Goal: Information Seeking & Learning: Check status

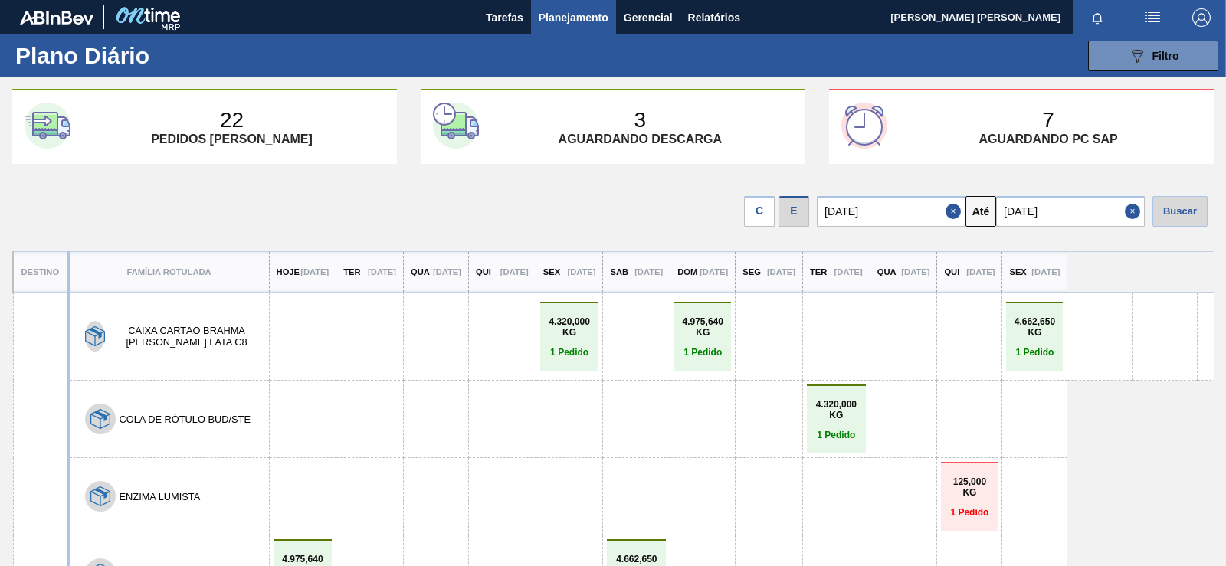
scroll to position [64, 0]
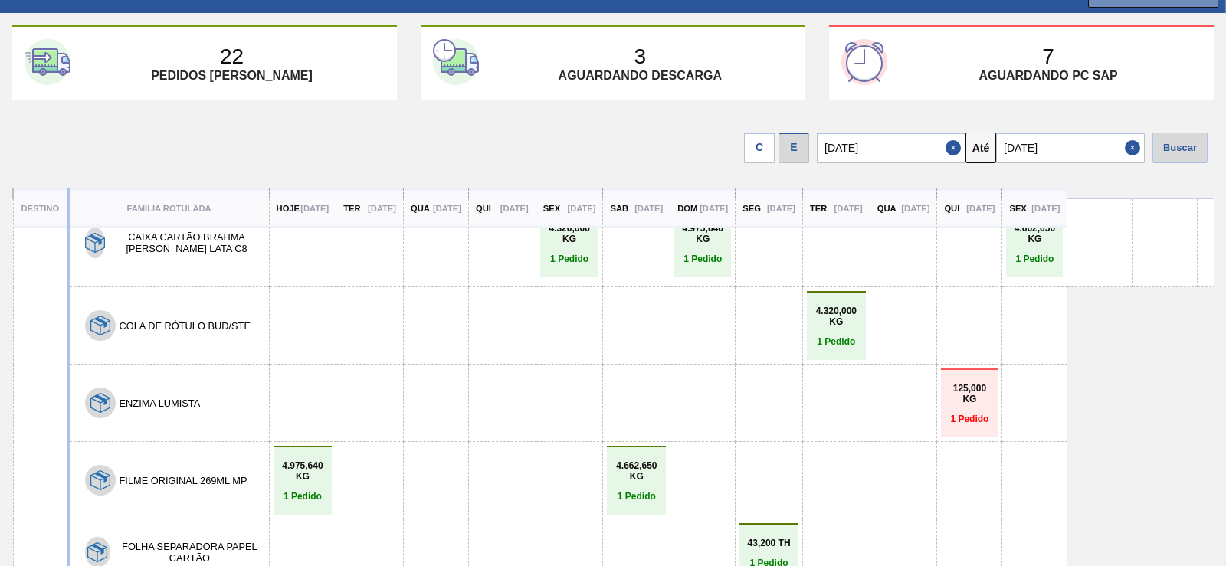
drag, startPoint x: 499, startPoint y: 213, endPoint x: 484, endPoint y: 258, distance: 47.0
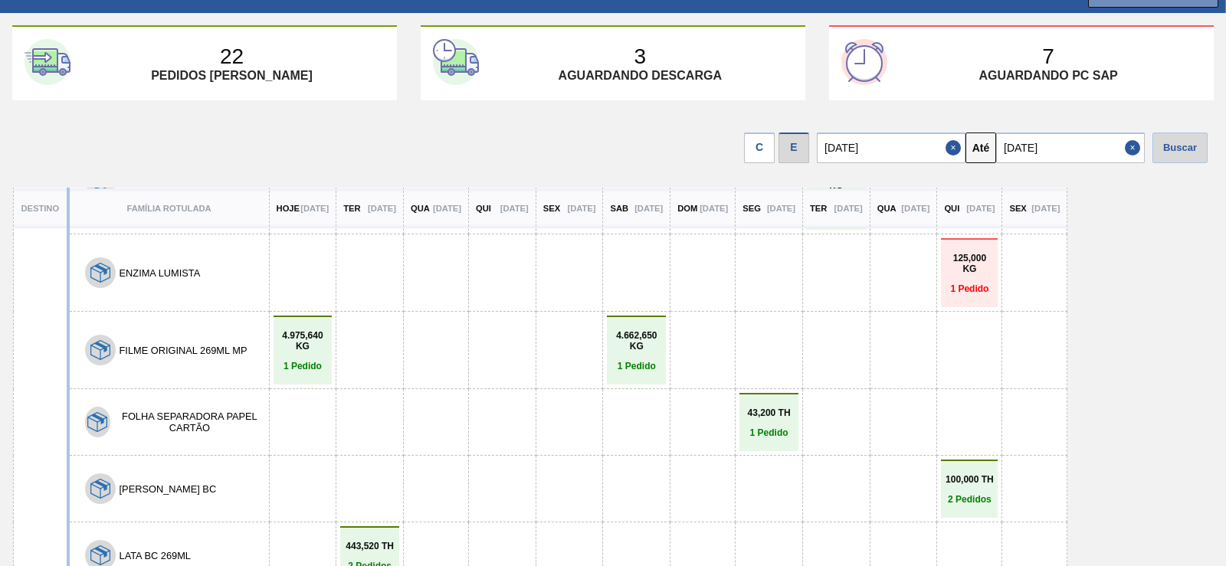
drag, startPoint x: 484, startPoint y: 258, endPoint x: 425, endPoint y: 358, distance: 116.1
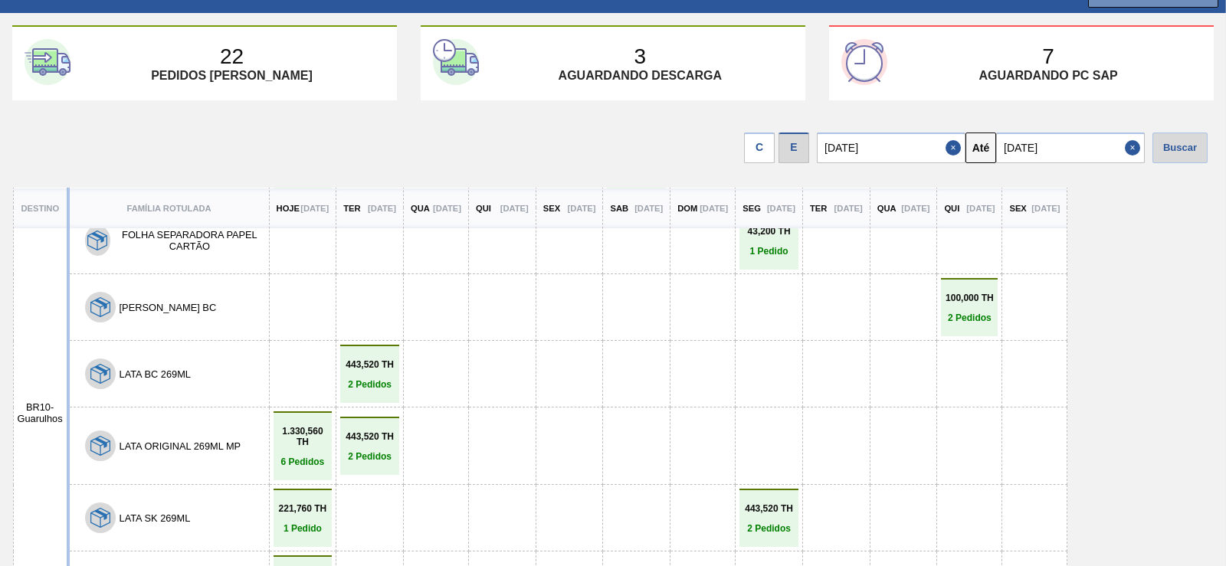
drag, startPoint x: 499, startPoint y: 281, endPoint x: 487, endPoint y: 313, distance: 34.2
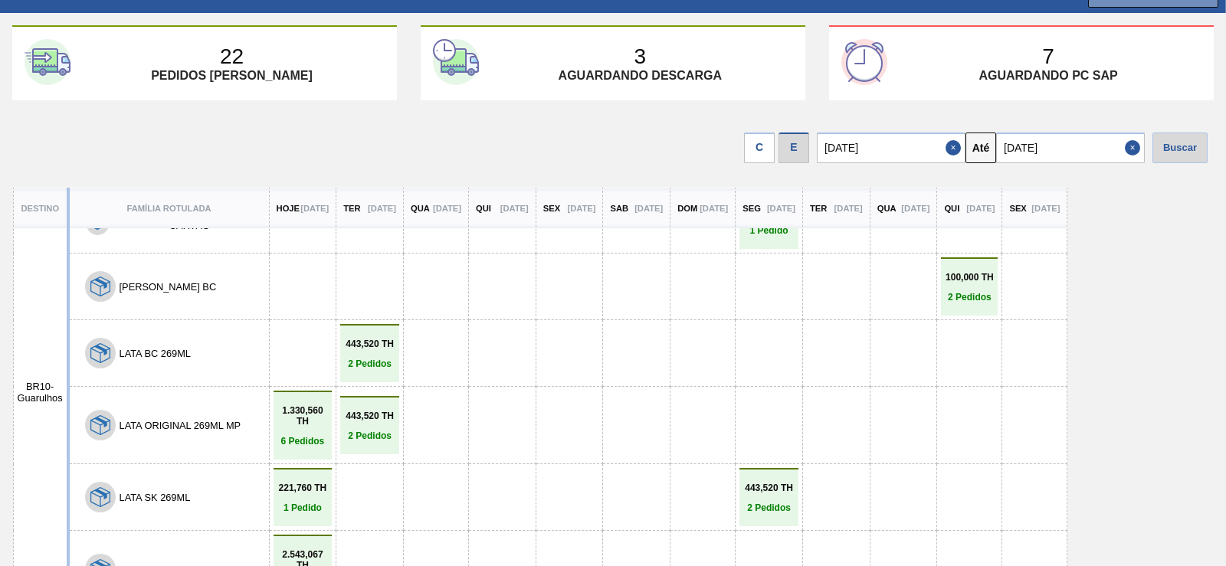
drag, startPoint x: 481, startPoint y: 338, endPoint x: 454, endPoint y: 452, distance: 117.5
drag, startPoint x: 443, startPoint y: 416, endPoint x: 464, endPoint y: 271, distance: 147.1
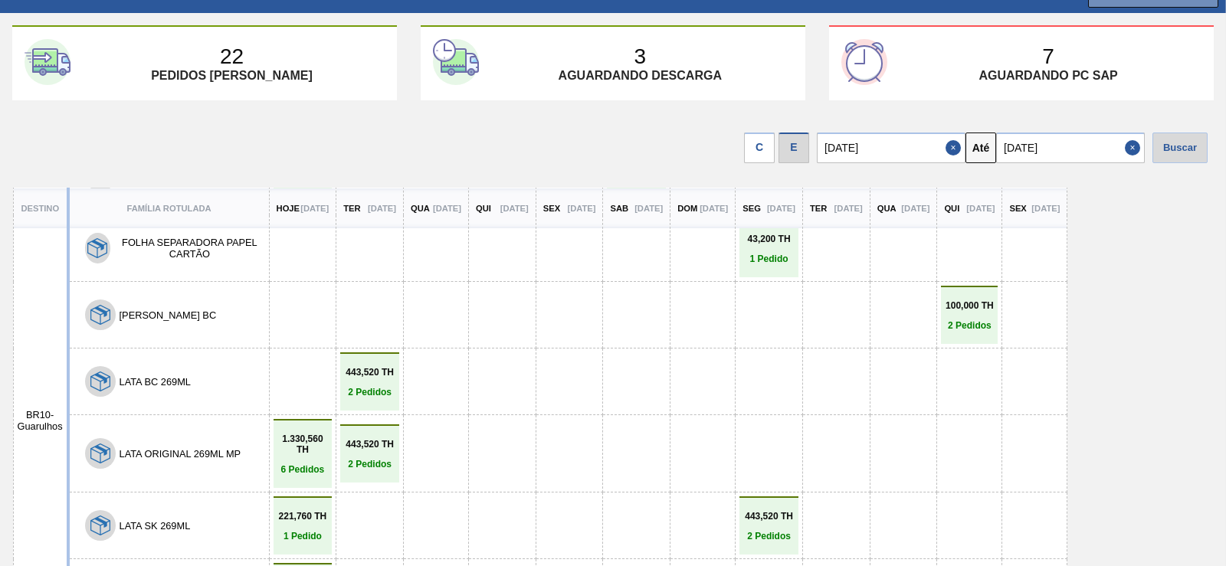
drag, startPoint x: 615, startPoint y: 355, endPoint x: 607, endPoint y: 268, distance: 87.0
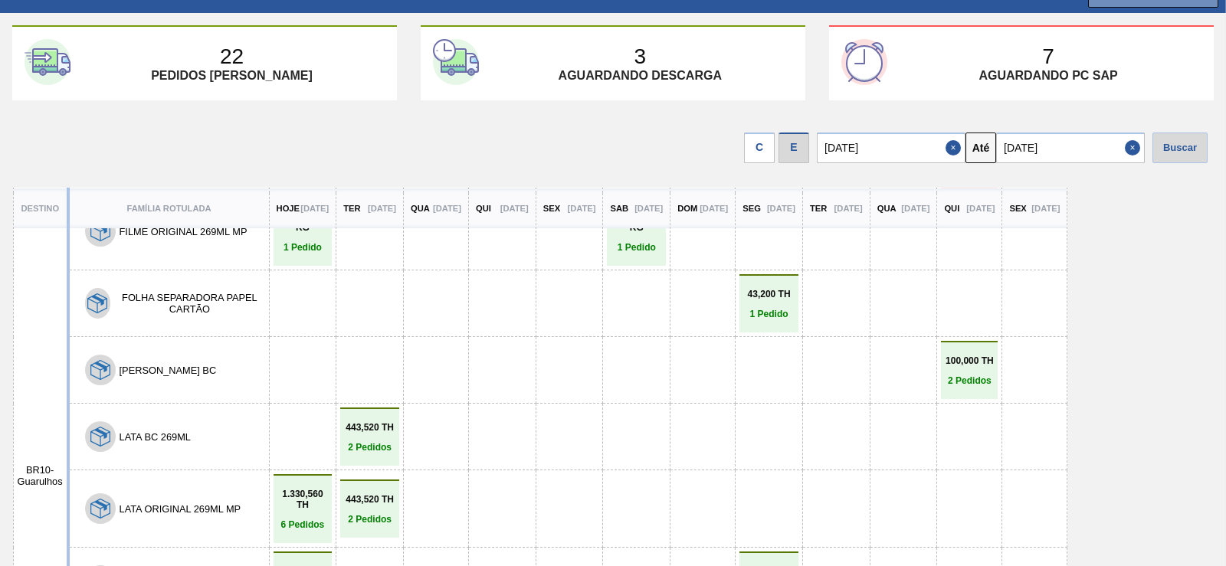
drag, startPoint x: 1220, startPoint y: 339, endPoint x: 1220, endPoint y: 317, distance: 22.2
click at [1220, 317] on div "22 Pedidos [PERSON_NAME] 3 Aguardando descarga 7 Aguardando PC SAP C E [DATE] A…" at bounding box center [613, 252] width 1226 height 455
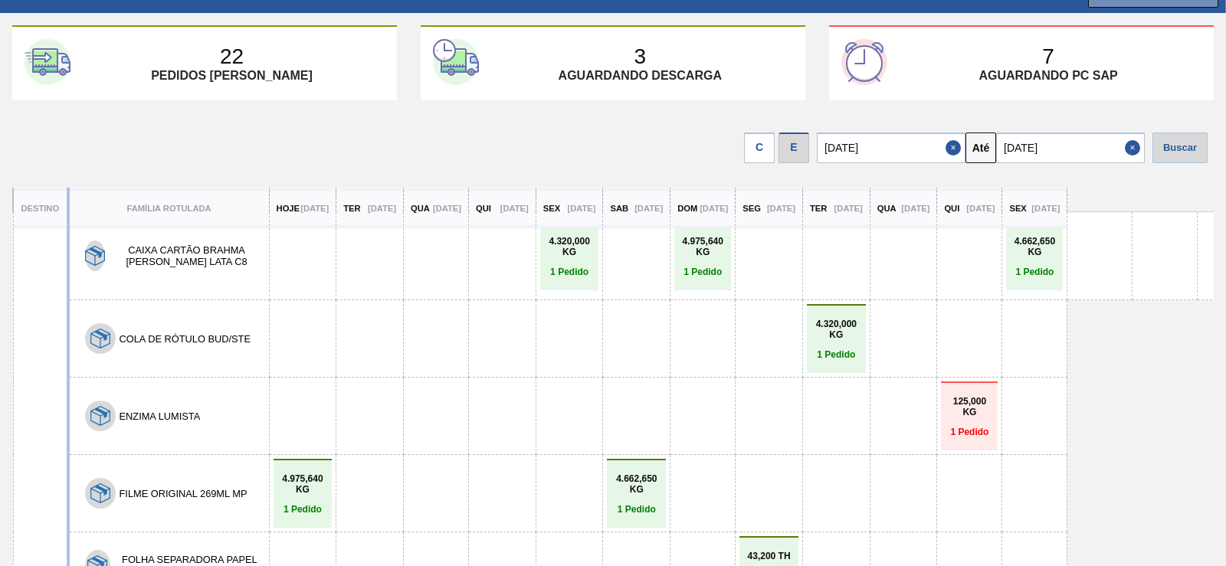
scroll to position [0, 0]
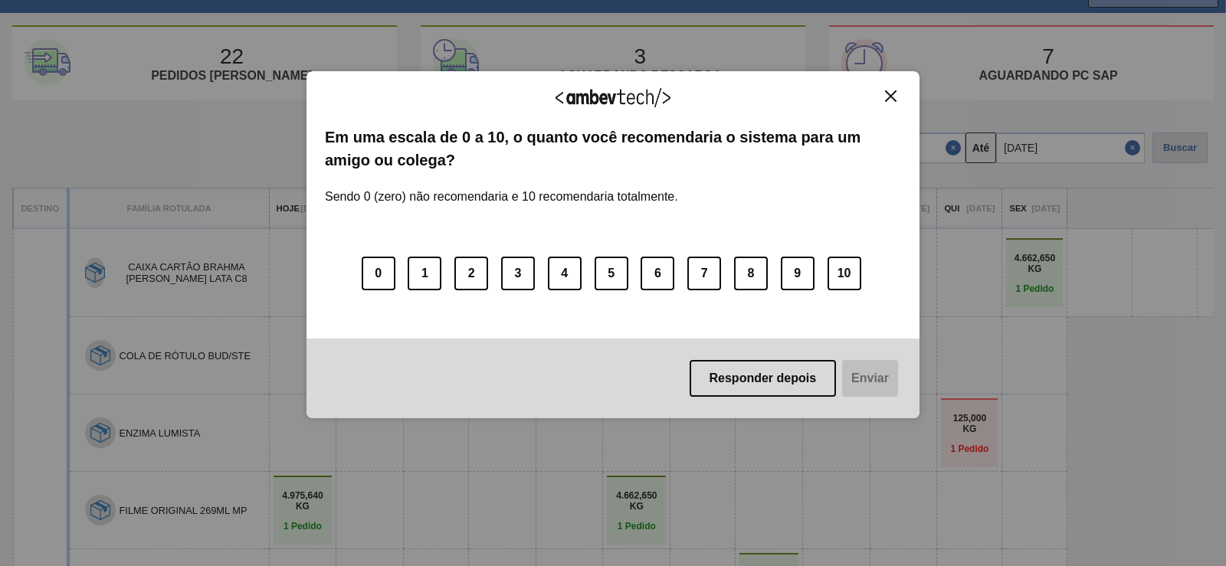
click at [889, 101] on img "Close" at bounding box center [890, 95] width 11 height 11
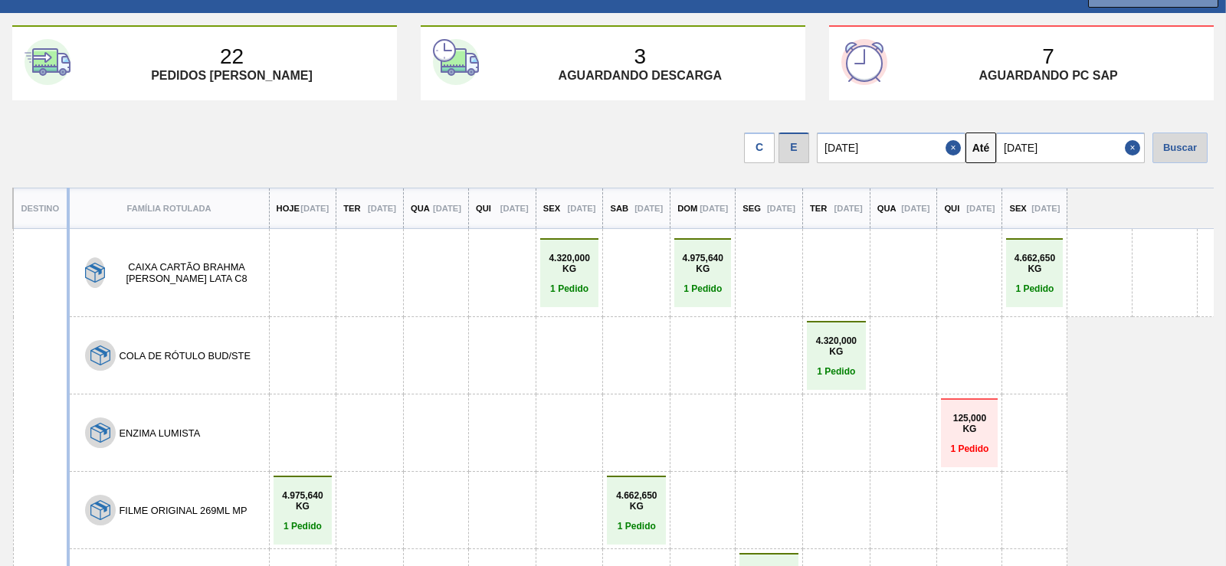
click at [889, 101] on div "22 Pedidos [PERSON_NAME] 3 Aguardando descarga 7 Aguardando PC SAP C E [DATE] A…" at bounding box center [613, 252] width 1226 height 455
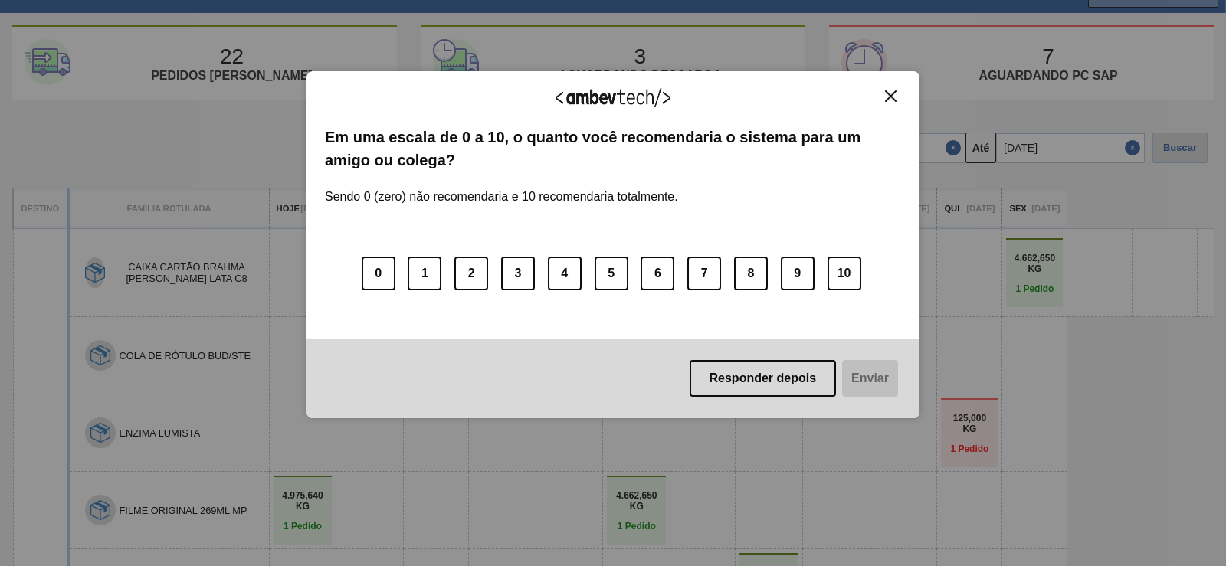
click at [885, 102] on button "Close" at bounding box center [891, 96] width 21 height 13
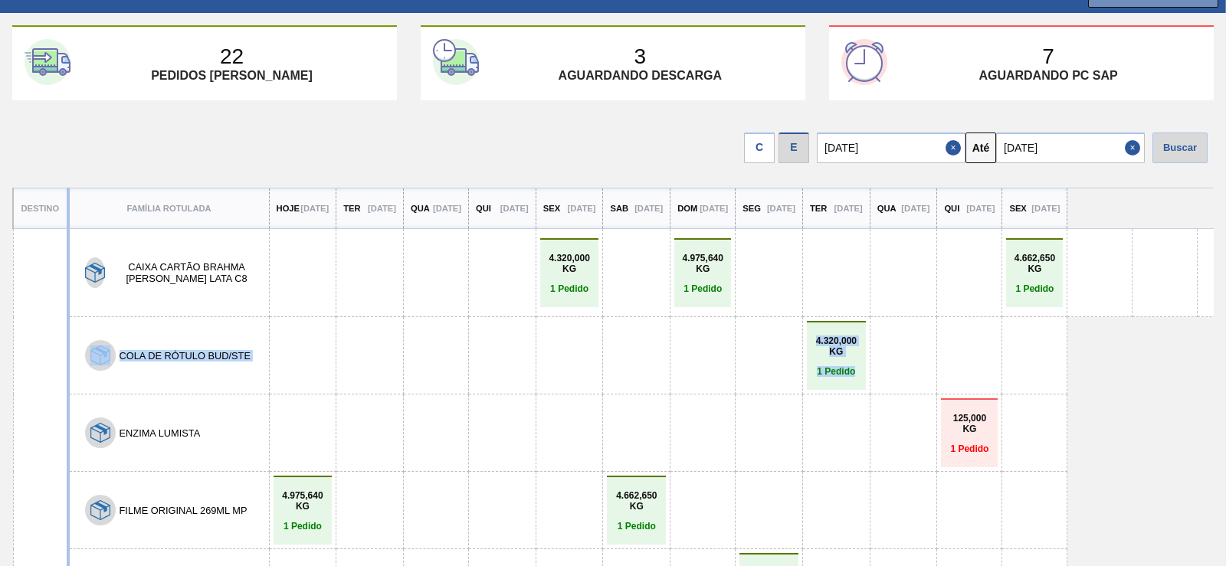
drag, startPoint x: 1213, startPoint y: 270, endPoint x: 1213, endPoint y: 363, distance: 92.8
click at [1213, 363] on div "22 Pedidos [PERSON_NAME] 3 Aguardando descarga 7 Aguardando PC SAP C E [DATE] A…" at bounding box center [613, 252] width 1226 height 455
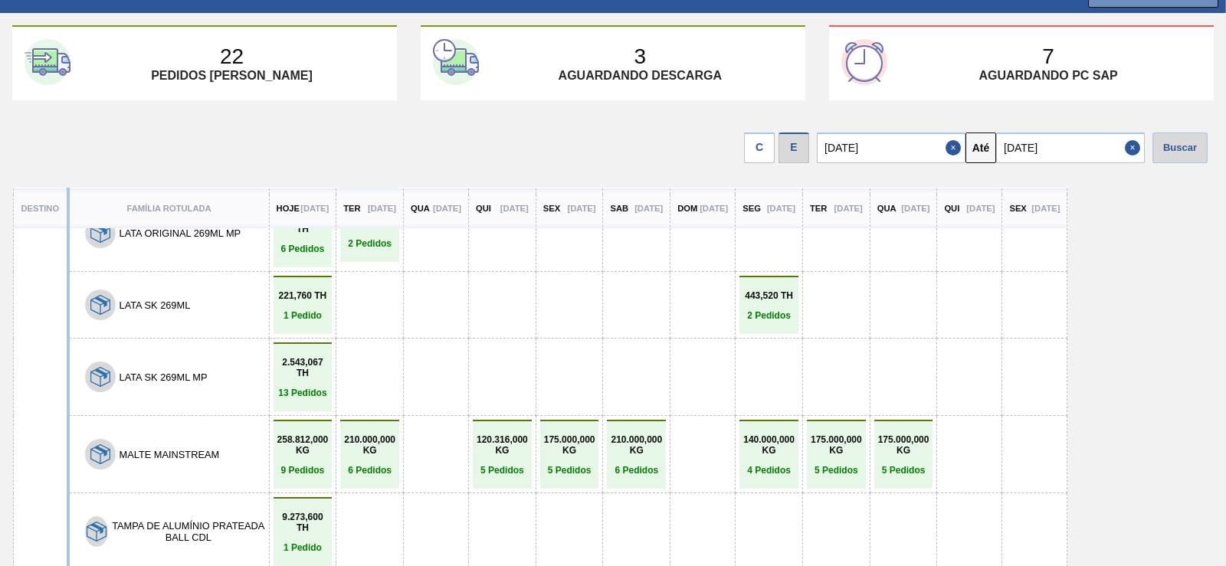
scroll to position [554, 0]
click at [1223, 27] on div "22 Pedidos [PERSON_NAME] 3 Aguardando descarga 7 Aguardando PC SAP" at bounding box center [613, 62] width 1226 height 75
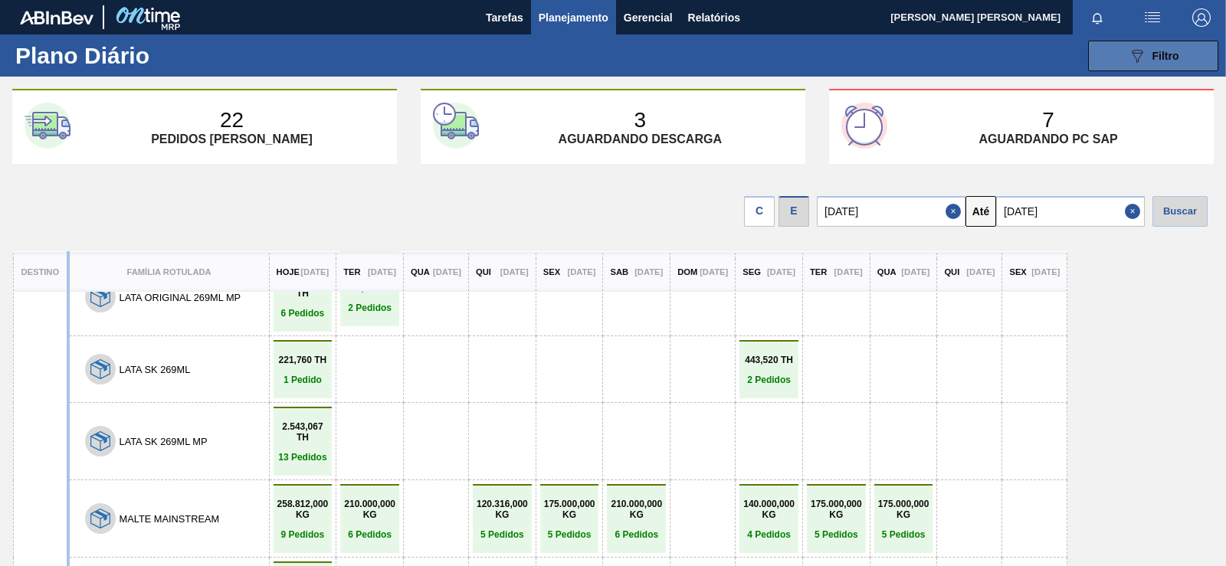
click at [1167, 51] on span "Filtro" at bounding box center [1166, 56] width 27 height 12
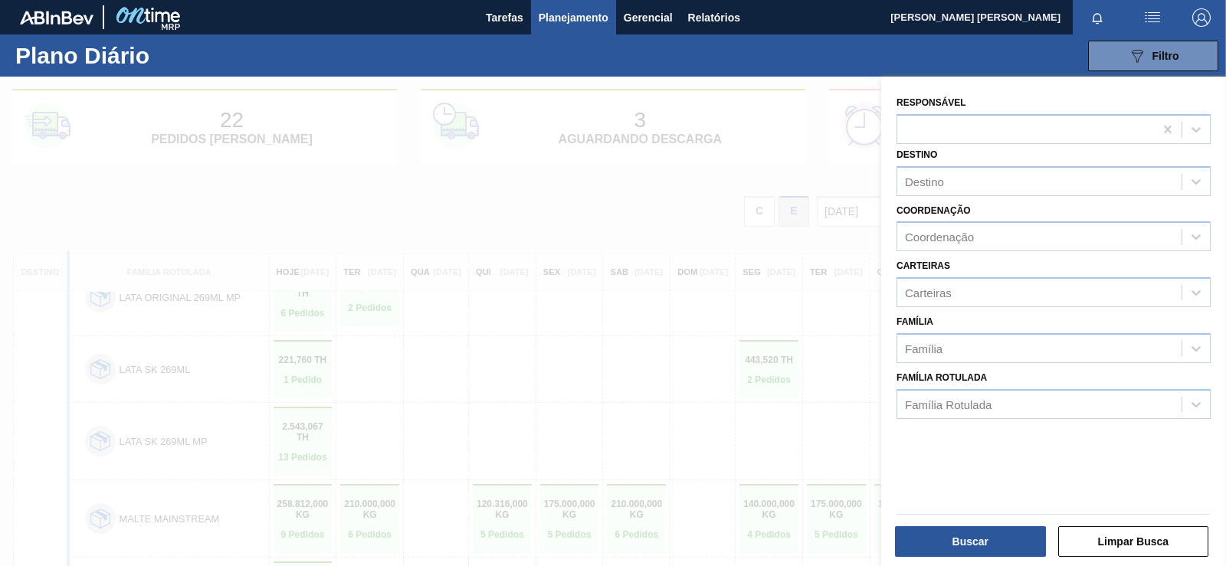
drag, startPoint x: 660, startPoint y: 110, endPoint x: 552, endPoint y: 64, distance: 117.5
click at [659, 110] on div at bounding box center [613, 360] width 1226 height 566
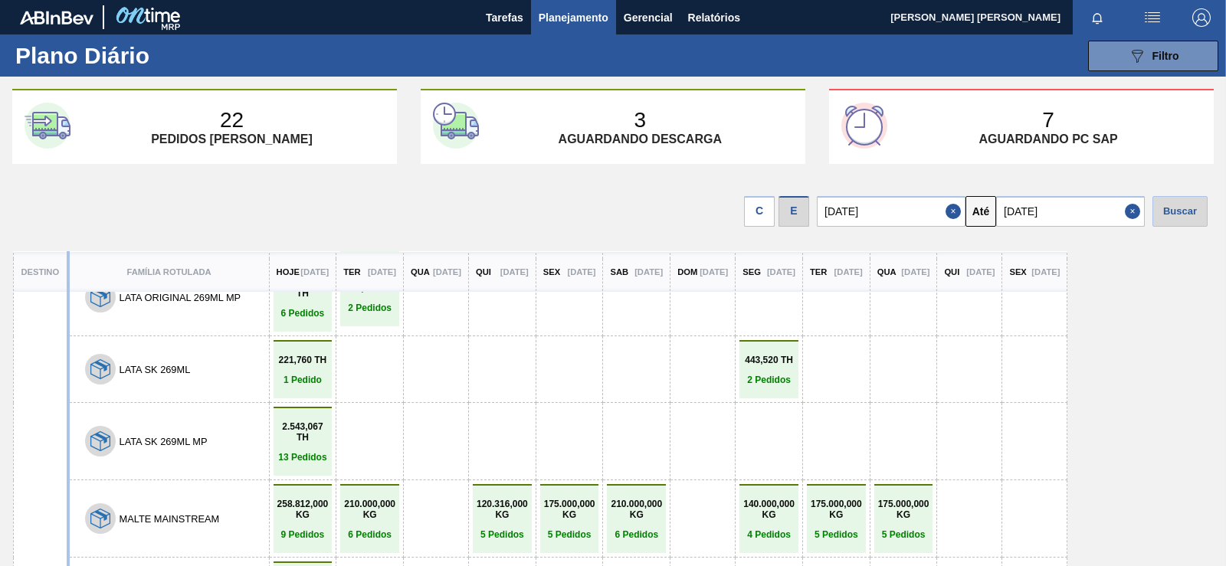
click at [548, 23] on span "Planejamento" at bounding box center [574, 17] width 70 height 18
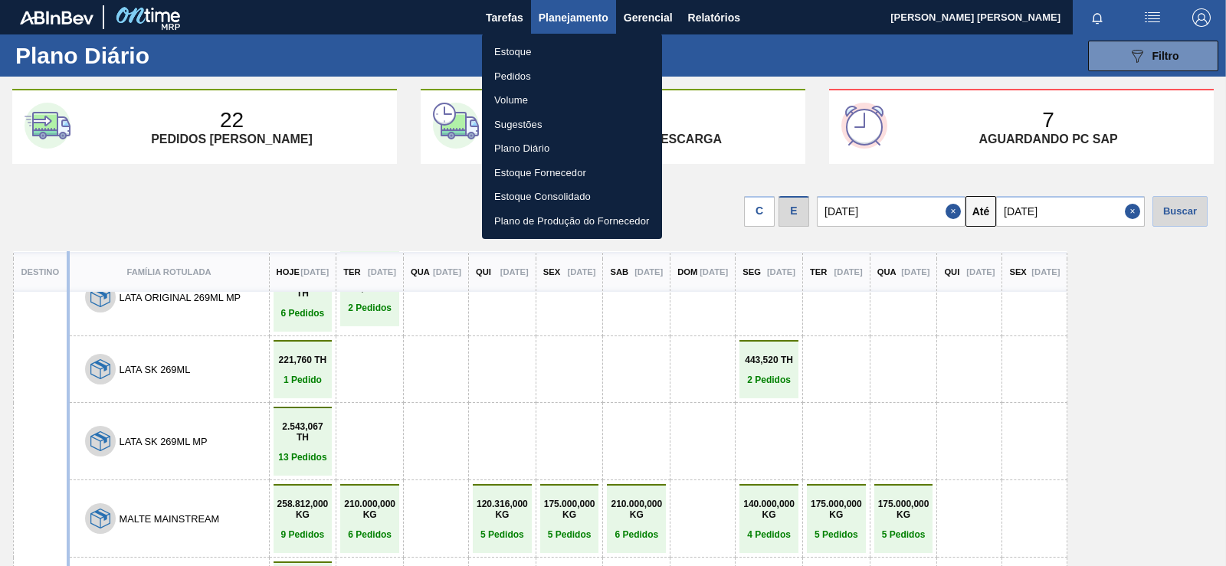
click at [511, 53] on li "Estoque" at bounding box center [572, 52] width 180 height 25
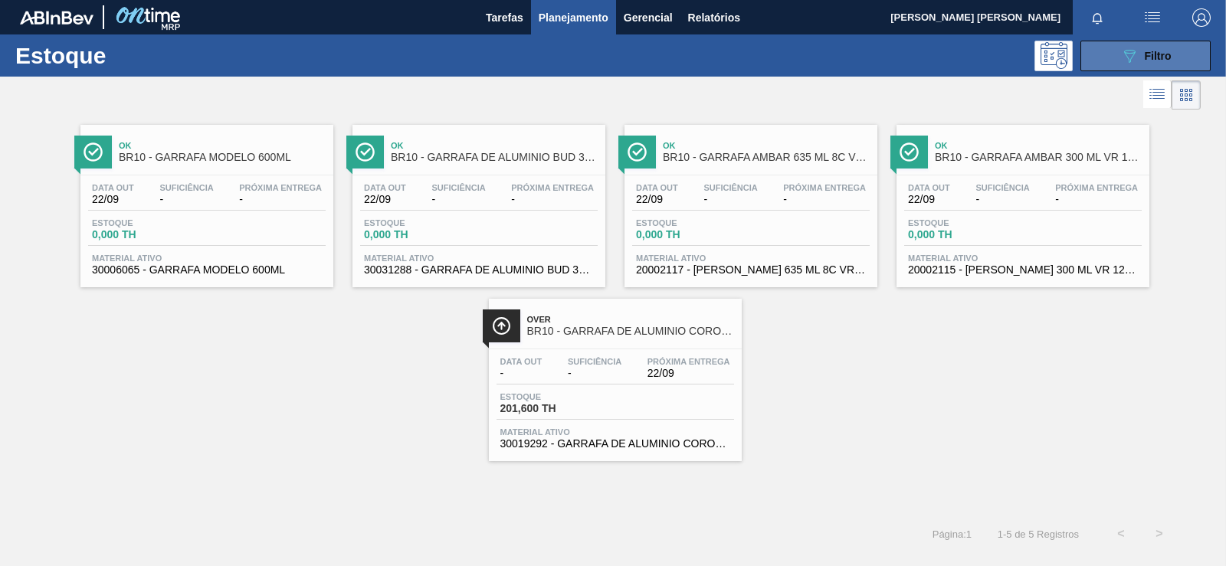
click at [1135, 52] on icon at bounding box center [1129, 56] width 11 height 13
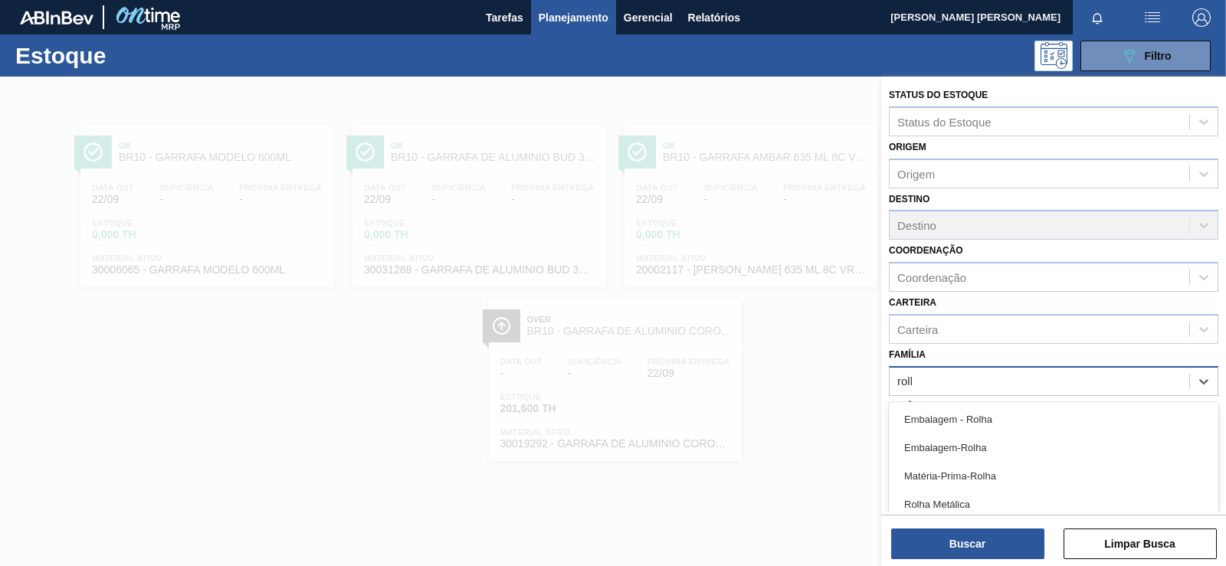
type input "rolha"
click at [1052, 404] on div "Embalagem - Rolha Embalagem-Rolha Matéria-Prima-Rolha Rolha Metálica Rolha Plás…" at bounding box center [1054, 481] width 330 height 158
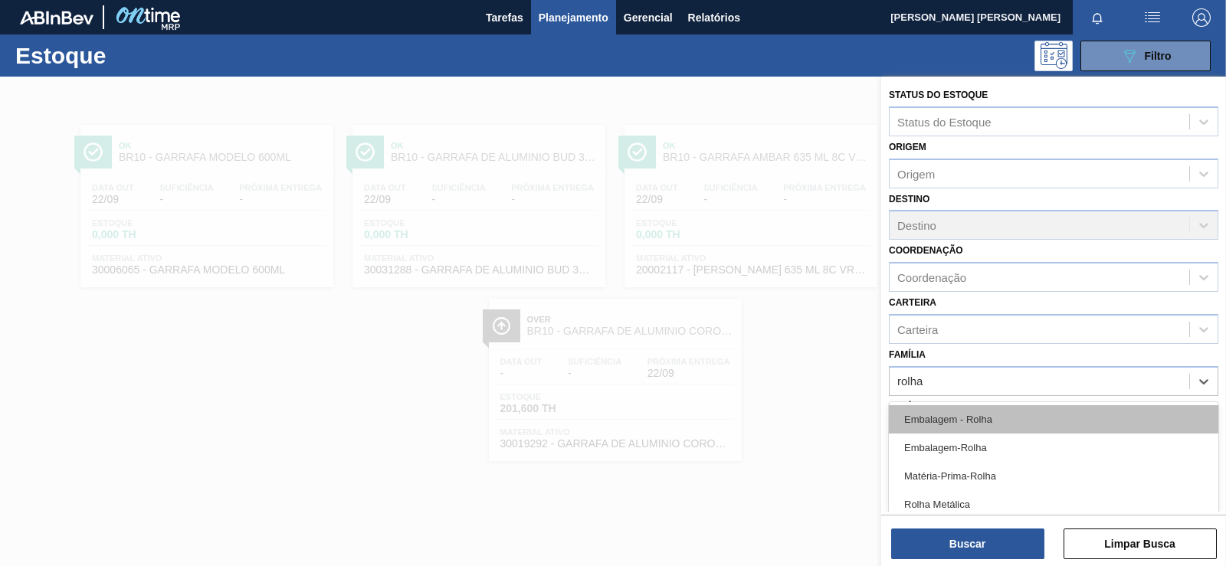
click at [1052, 420] on div "Embalagem - Rolha" at bounding box center [1054, 419] width 330 height 28
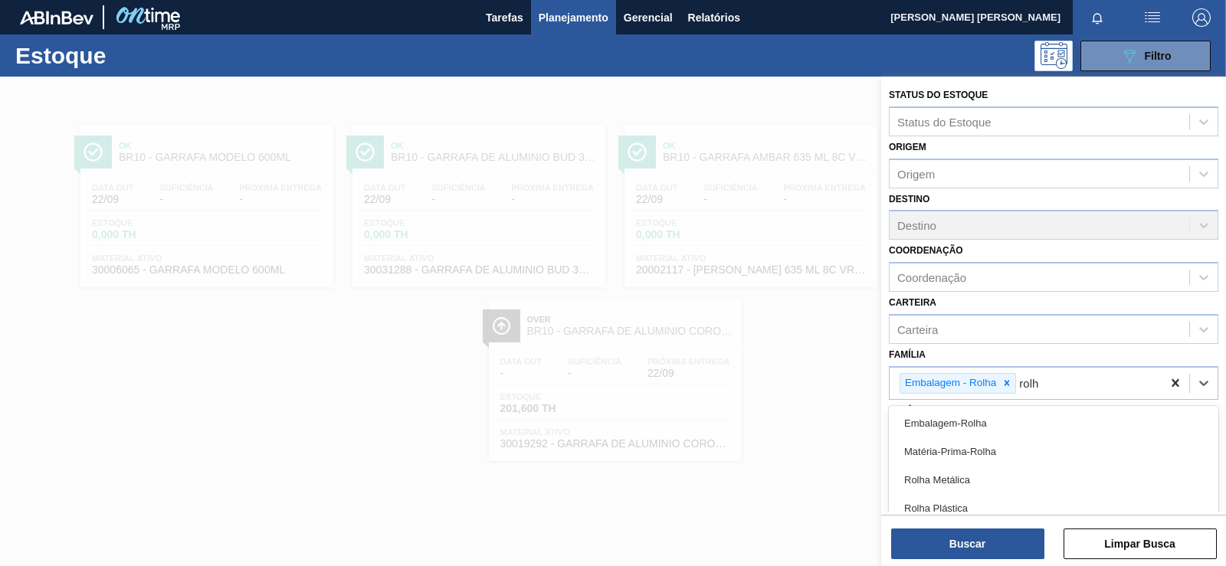
type input "rolha"
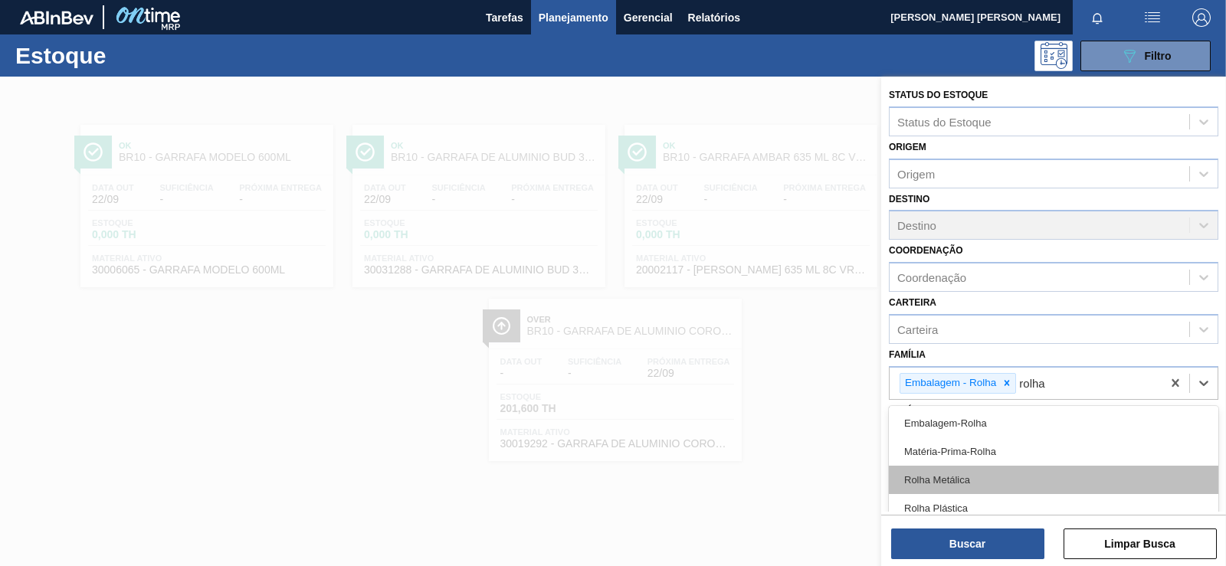
click at [1093, 481] on div "Rolha Metálica" at bounding box center [1054, 480] width 330 height 28
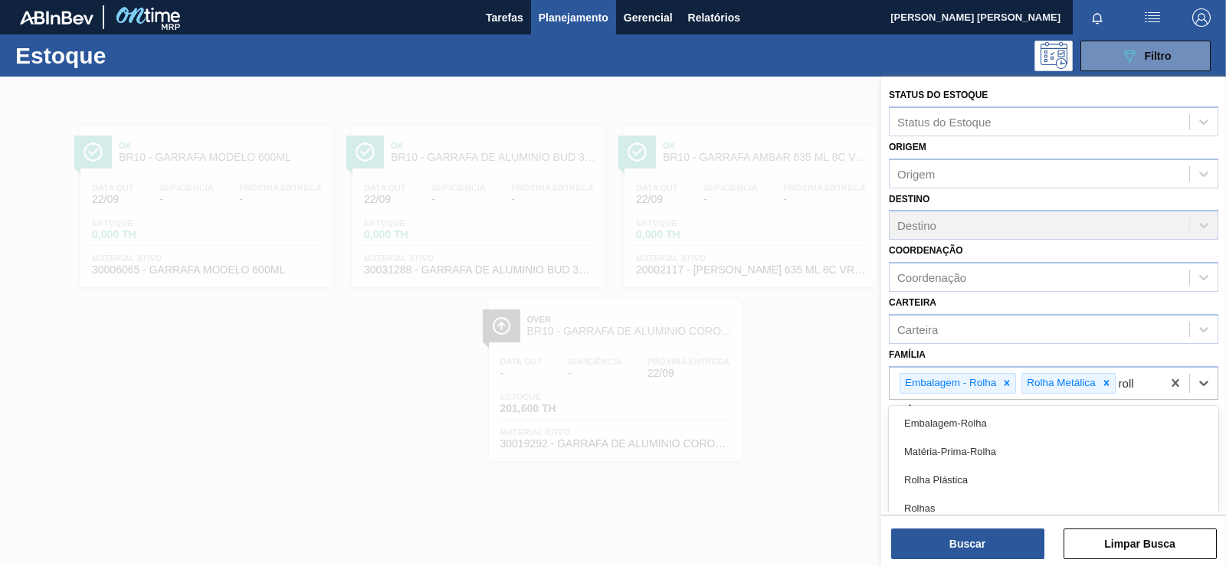
type input "rolha"
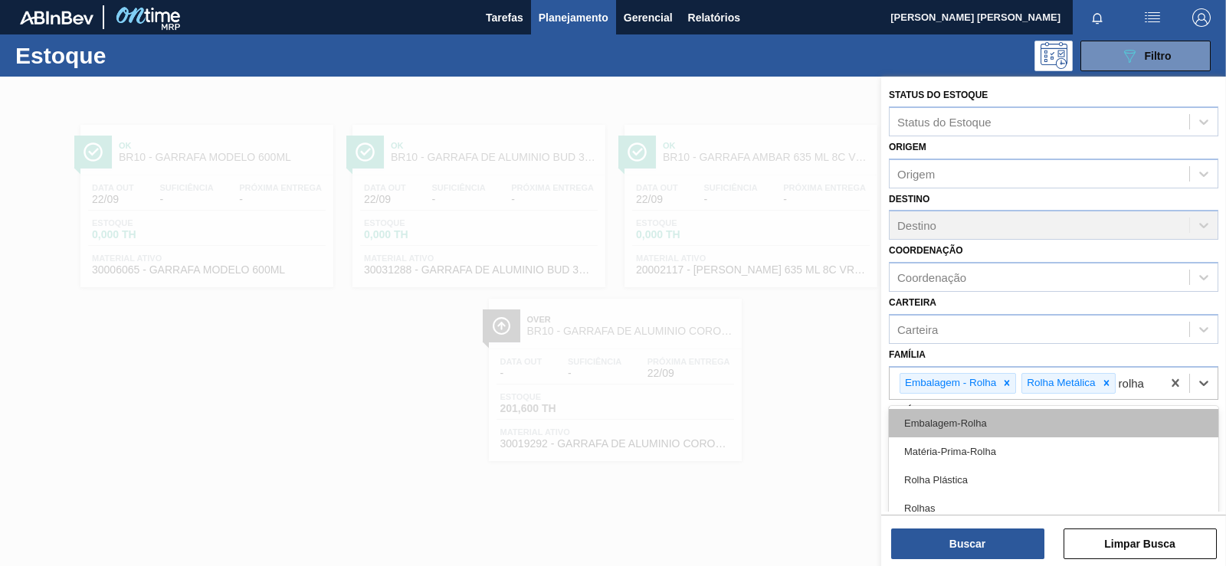
click at [1059, 423] on div "Embalagem-Rolha" at bounding box center [1054, 423] width 330 height 28
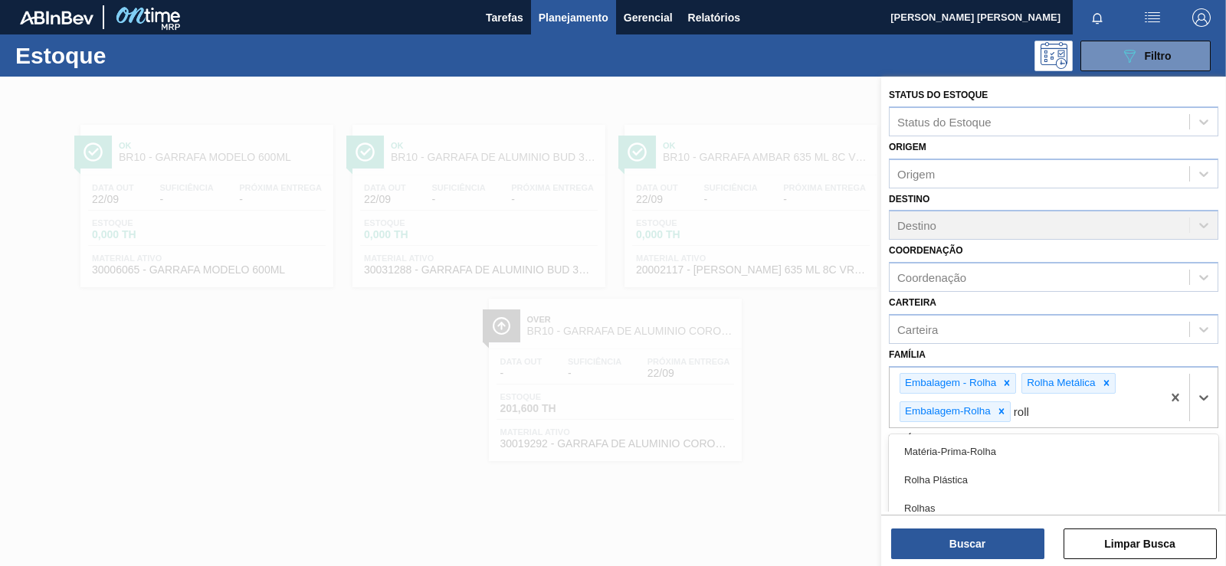
type input "rolha"
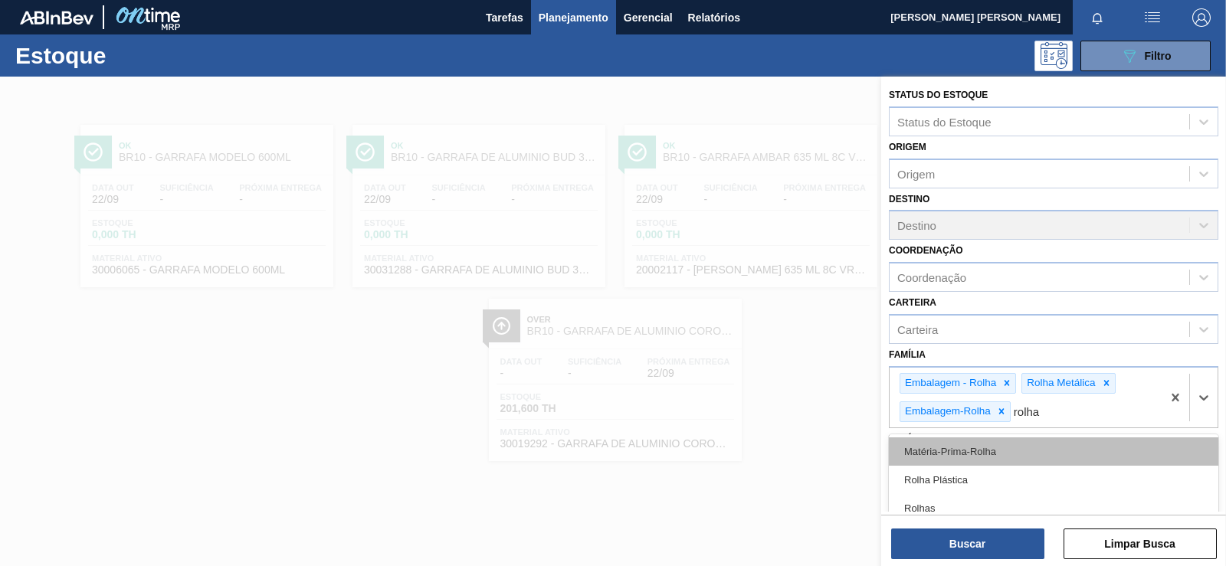
click at [1038, 449] on div "Matéria-Prima-Rolha" at bounding box center [1054, 452] width 330 height 28
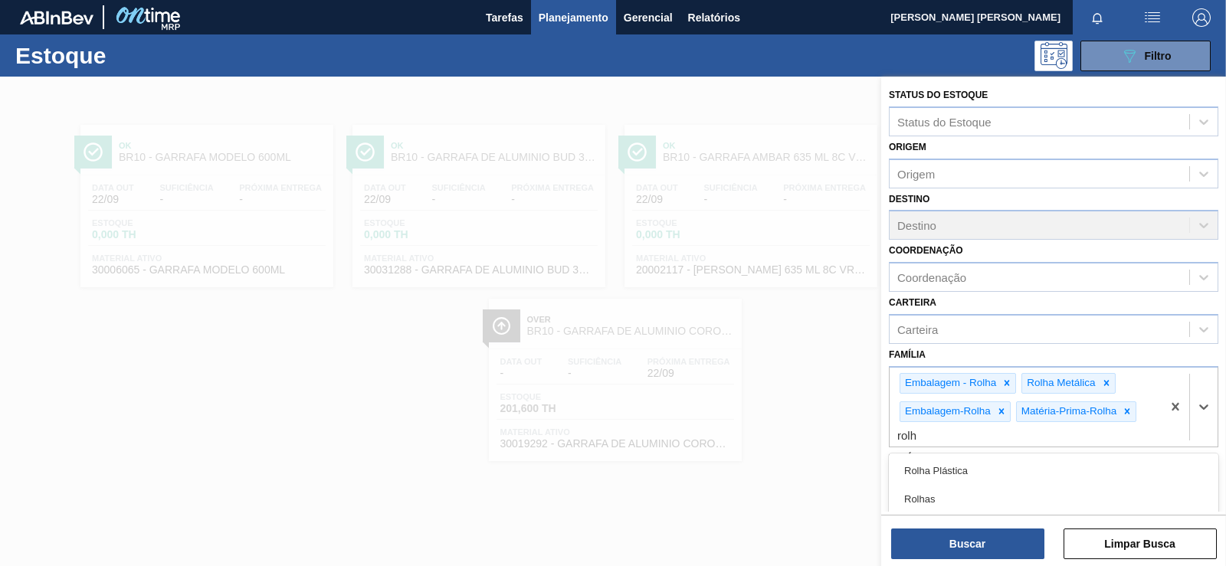
type input "rolha"
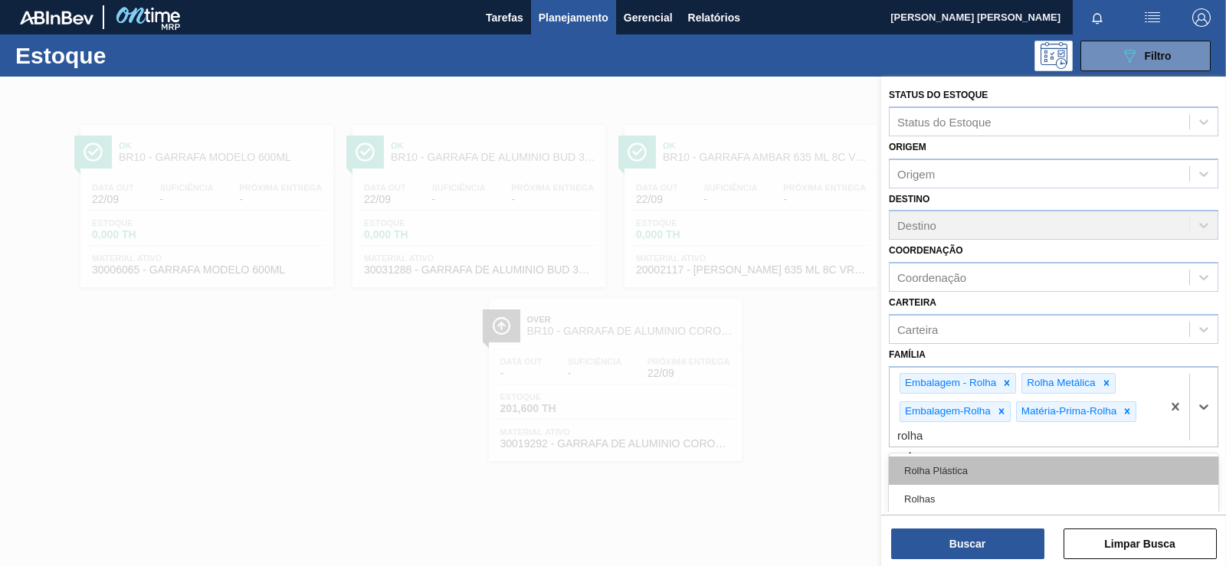
click at [1026, 483] on div "Rolha Plástica" at bounding box center [1054, 471] width 330 height 28
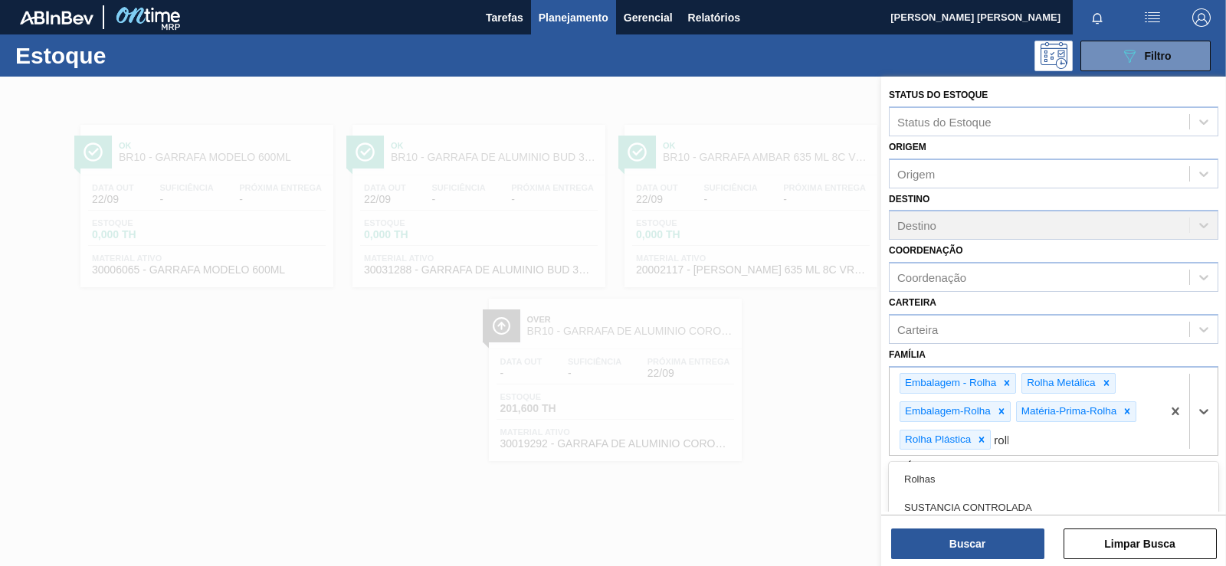
type input "rolha"
click at [1026, 483] on div "Rolhas" at bounding box center [1054, 479] width 330 height 28
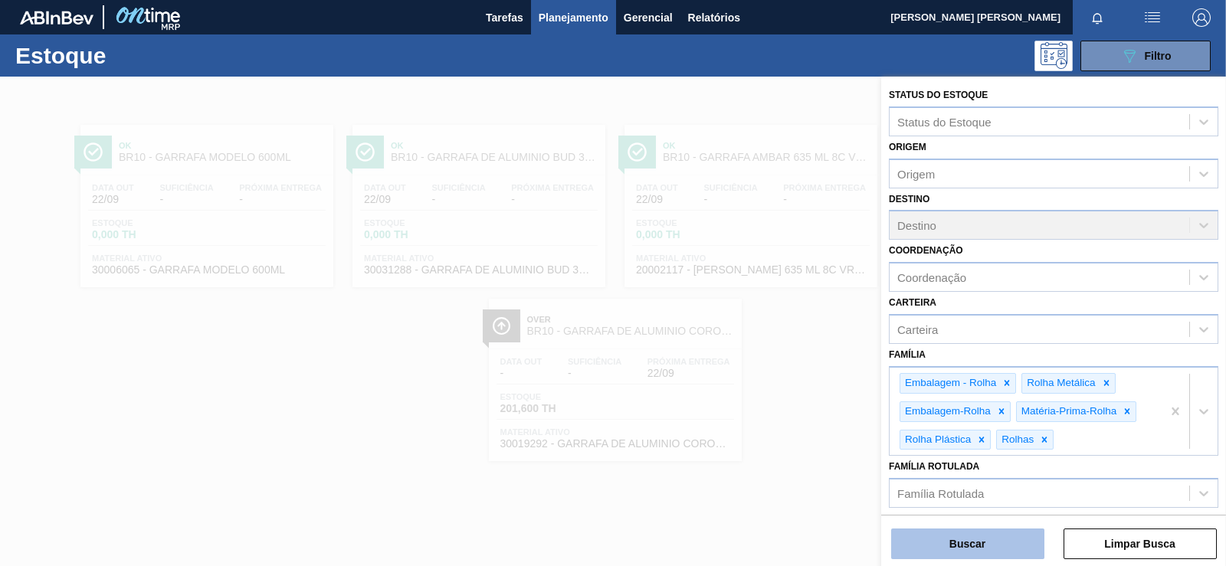
click at [998, 547] on button "Buscar" at bounding box center [967, 544] width 153 height 31
